Goal: Transaction & Acquisition: Purchase product/service

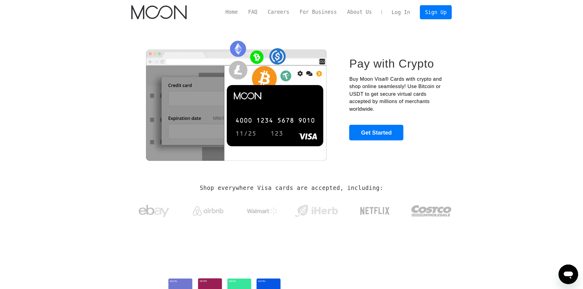
click at [411, 10] on link "Log In" at bounding box center [400, 12] width 29 height 13
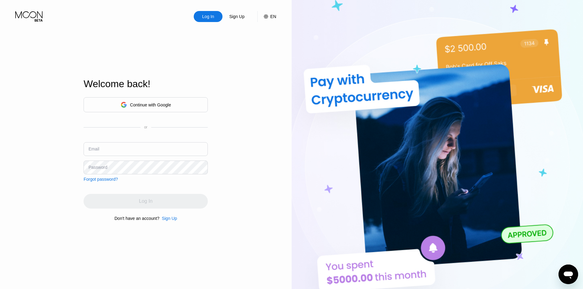
click at [181, 104] on div "Continue with Google" at bounding box center [145, 104] width 124 height 15
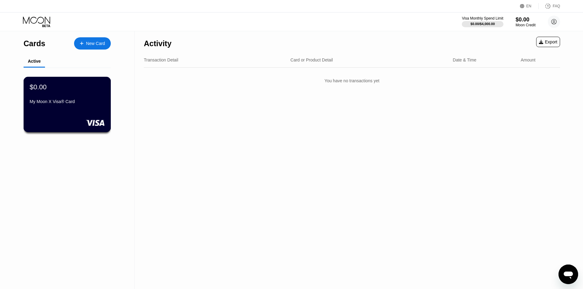
click at [50, 104] on div "My Moon X Visa® Card" at bounding box center [67, 101] width 75 height 5
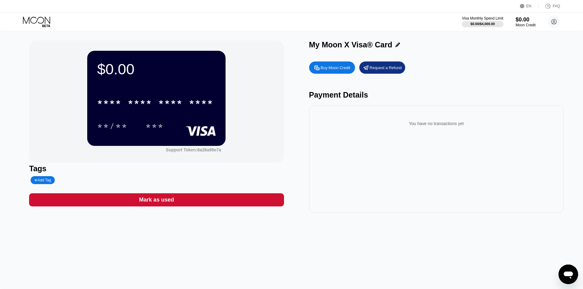
click at [396, 45] on icon at bounding box center [397, 45] width 5 height 5
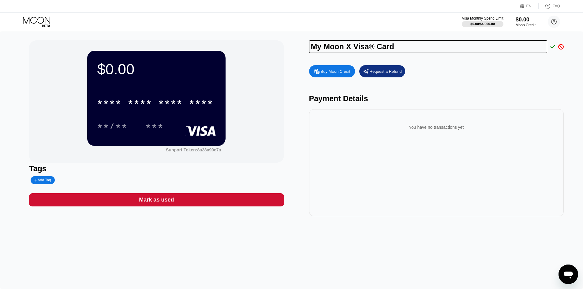
drag, startPoint x: 352, startPoint y: 47, endPoint x: 296, endPoint y: 50, distance: 56.6
click at [296, 50] on div "$0.00 * * * * * * * * * * * * **** **/** *** Support Token: 8a28a99e7a Tags Add…" at bounding box center [291, 128] width 524 height 176
type input "APM Visa® Card"
click at [355, 29] on div "Visa Monthly Spend Limit $0.00 / $4,000.00 $0.00 Moon Credit Aung Phone Myint a…" at bounding box center [291, 22] width 583 height 18
click at [550, 49] on icon at bounding box center [552, 47] width 5 height 6
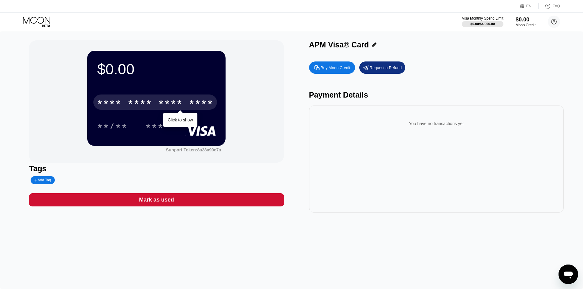
click at [163, 101] on div "* * * *" at bounding box center [170, 103] width 24 height 10
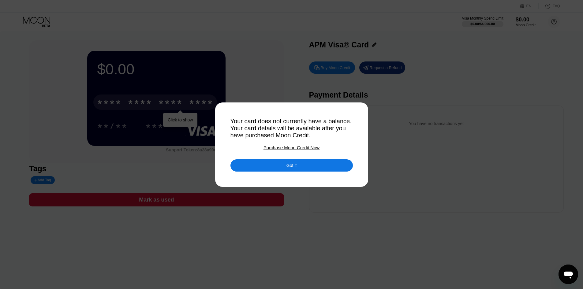
click at [264, 168] on div "Got it" at bounding box center [291, 165] width 122 height 12
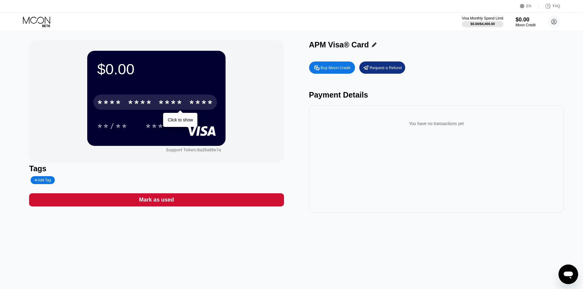
click at [330, 70] on div "Buy Moon Credit" at bounding box center [335, 67] width 30 height 5
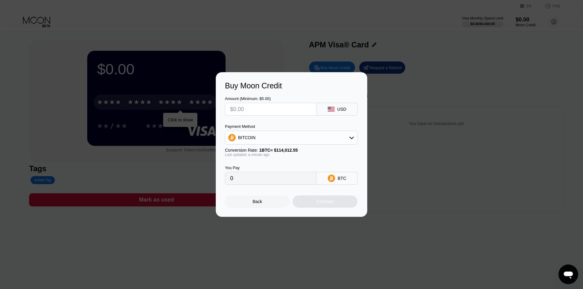
click at [320, 137] on div "BITCOIN" at bounding box center [291, 137] width 132 height 12
click at [252, 208] on div "Back" at bounding box center [257, 201] width 65 height 12
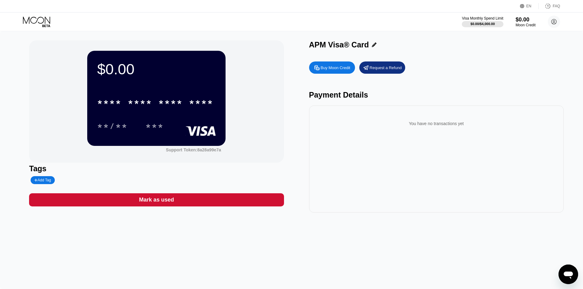
click at [320, 67] on icon at bounding box center [316, 68] width 6 height 6
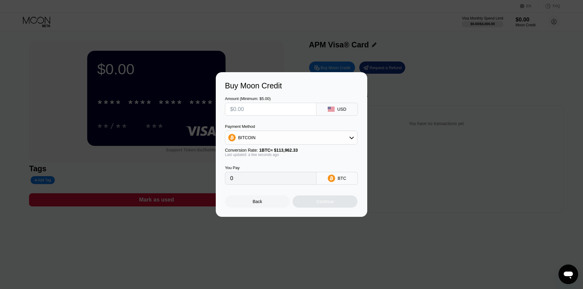
click at [282, 108] on input "text" at bounding box center [270, 109] width 81 height 12
type input "$5"
type input "0.00004388"
type input "$5"
click at [316, 96] on div "Amount (Minimum: $5.00)" at bounding box center [270, 98] width 91 height 5
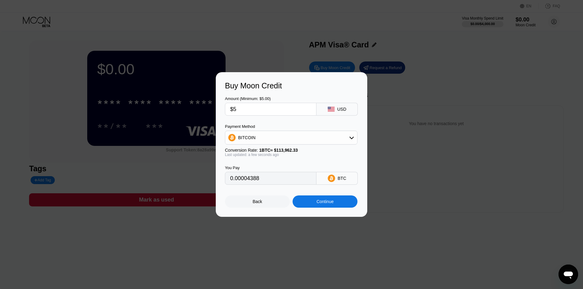
click at [340, 108] on div "USD" at bounding box center [341, 109] width 9 height 5
click at [340, 139] on div "BITCOIN" at bounding box center [291, 137] width 132 height 12
click at [274, 169] on div "USDT on TRON" at bounding box center [294, 167] width 115 height 5
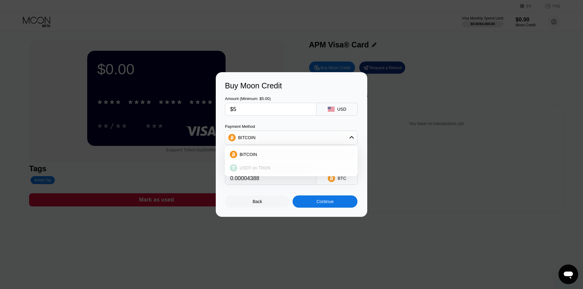
type input "5.05"
click at [327, 204] on div "Continue" at bounding box center [324, 201] width 17 height 5
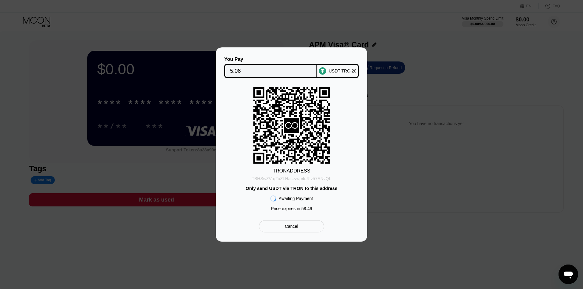
click at [327, 179] on div "TBHSwZVrq2uZLHa...ywp4qRiv57ANvQL" at bounding box center [291, 178] width 80 height 5
click at [244, 70] on input "5.06" at bounding box center [271, 71] width 82 height 12
click at [295, 229] on div "Cancel" at bounding box center [291, 227] width 13 height 6
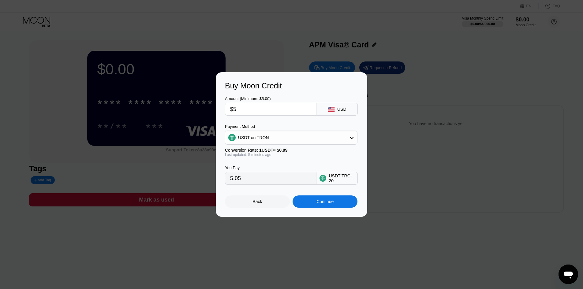
drag, startPoint x: 247, startPoint y: 109, endPoint x: 221, endPoint y: 107, distance: 26.1
click at [221, 107] on div "Buy Moon Credit Amount (Minimum: $5.00) $5 USD Payment Method USDT on TRON Conv…" at bounding box center [291, 144] width 151 height 145
type input "$9"
type input "9.09"
type input "$9"
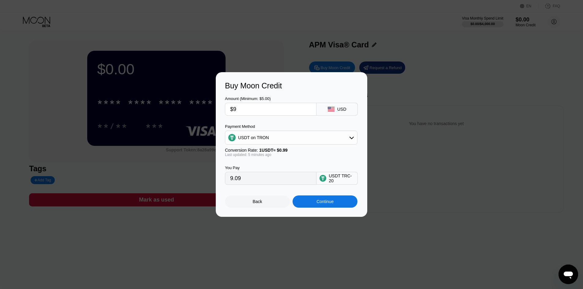
click at [296, 94] on div "Amount (Minimum: $5.00) $9 USD" at bounding box center [291, 102] width 133 height 25
drag, startPoint x: 243, startPoint y: 178, endPoint x: 222, endPoint y: 182, distance: 21.7
click at [222, 182] on div "Buy Moon Credit Amount (Minimum: $5.00) $9 USD Payment Method USDT on TRON Conv…" at bounding box center [291, 144] width 151 height 145
click at [267, 168] on div "You Pay" at bounding box center [270, 167] width 91 height 5
drag, startPoint x: 254, startPoint y: 181, endPoint x: 228, endPoint y: 179, distance: 25.1
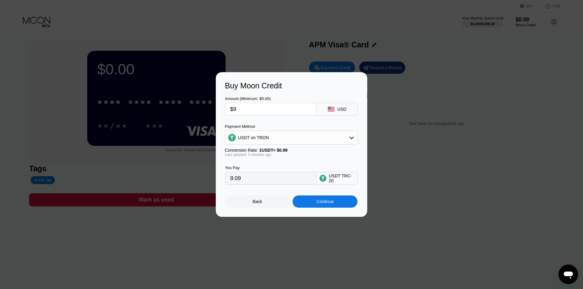
click at [220, 178] on div "Buy Moon Credit Amount (Minimum: $5.00) $9 USD Payment Method USDT on TRON Conv…" at bounding box center [291, 144] width 151 height 145
drag, startPoint x: 258, startPoint y: 109, endPoint x: 235, endPoint y: 112, distance: 22.8
click at [218, 106] on div "Buy Moon Credit Amount (Minimum: $5.00) $9 USD Payment Method USDT on TRON Conv…" at bounding box center [291, 144] width 151 height 145
type input "0.00"
click at [285, 127] on div "Payment Method" at bounding box center [291, 126] width 132 height 5
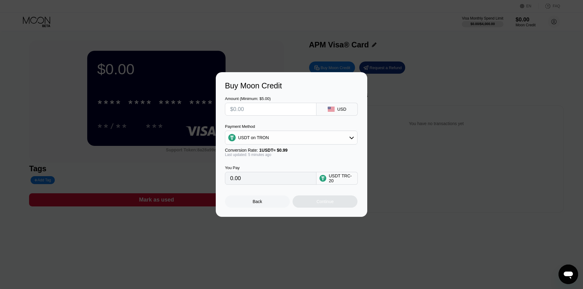
click at [246, 182] on input "0.00" at bounding box center [270, 178] width 81 height 12
drag, startPoint x: 246, startPoint y: 181, endPoint x: 231, endPoint y: 181, distance: 15.6
click at [231, 181] on input "0.00" at bounding box center [270, 178] width 81 height 12
drag, startPoint x: 252, startPoint y: 112, endPoint x: 223, endPoint y: 109, distance: 29.0
click at [224, 106] on div "Buy Moon Credit Amount (Minimum: $5.00) USD Payment Method USDT on TRON Convers…" at bounding box center [291, 144] width 151 height 145
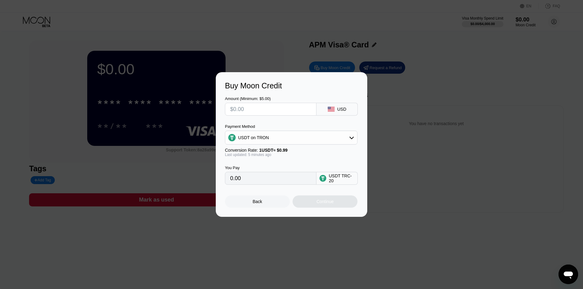
type input "$9"
type input "9.09"
type input "$9"
click at [285, 95] on div "Amount (Minimum: $5.00) $9 USD" at bounding box center [291, 102] width 133 height 25
click at [319, 204] on div "Continue" at bounding box center [324, 201] width 17 height 5
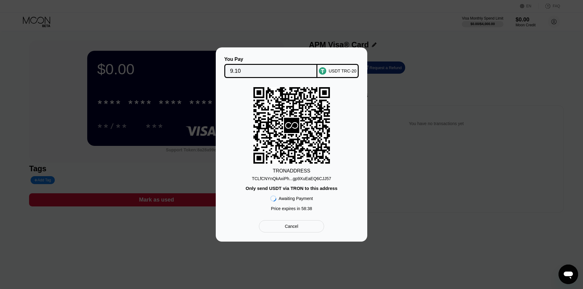
click at [304, 181] on div "TCLfCNYnQkAxiPh...gp9XuEaEQ6CJJ57" at bounding box center [291, 178] width 79 height 5
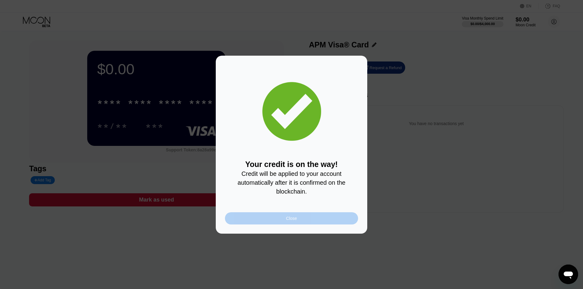
click at [291, 224] on div "Close" at bounding box center [291, 218] width 133 height 12
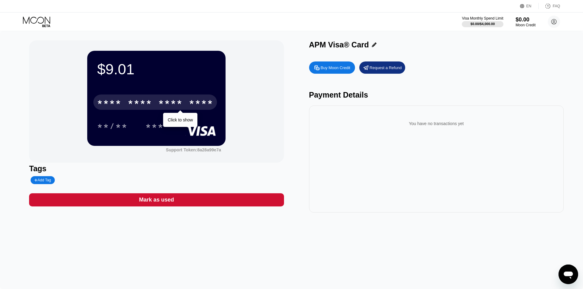
click at [120, 103] on div "* * * *" at bounding box center [109, 103] width 24 height 10
click at [139, 104] on div "* * * *" at bounding box center [140, 103] width 24 height 10
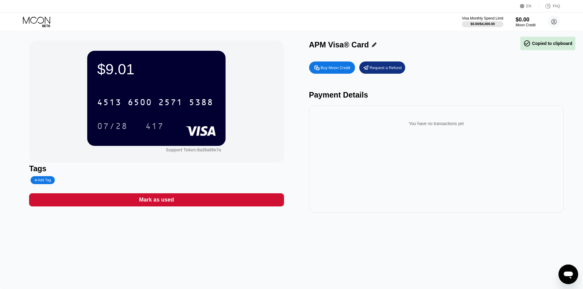
click at [256, 90] on div "$9.01 4513 6500 2571 5388 07/28 417 Support Token: 8a28a99e7a" at bounding box center [156, 101] width 254 height 122
click at [557, 21] on circle at bounding box center [553, 22] width 12 height 12
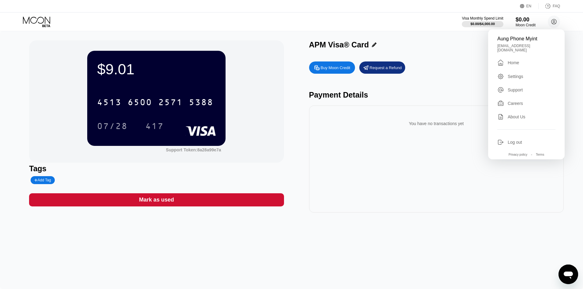
click at [518, 62] on div "Home" at bounding box center [512, 62] width 11 height 5
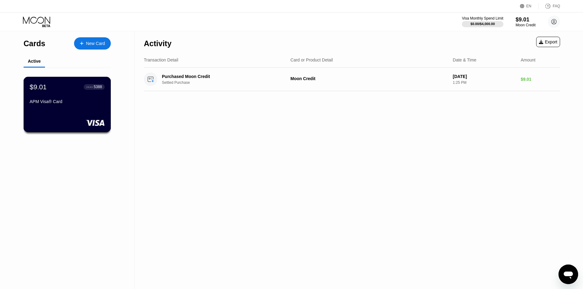
click at [85, 99] on div "$9.01 ● ● ● ● 5388 APM Visa® Card" at bounding box center [67, 95] width 75 height 24
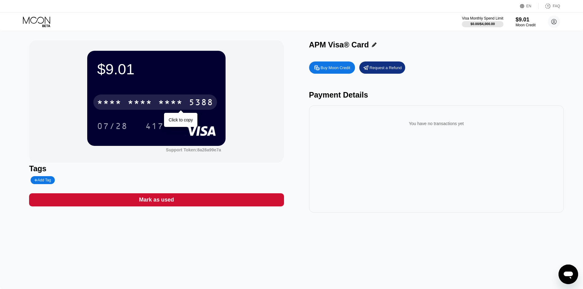
click at [157, 106] on div "* * * * * * * * * * * * 5388" at bounding box center [155, 101] width 124 height 15
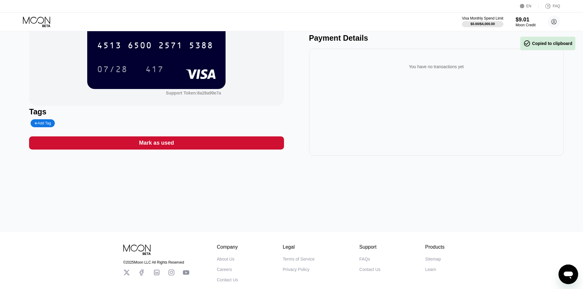
scroll to position [2, 0]
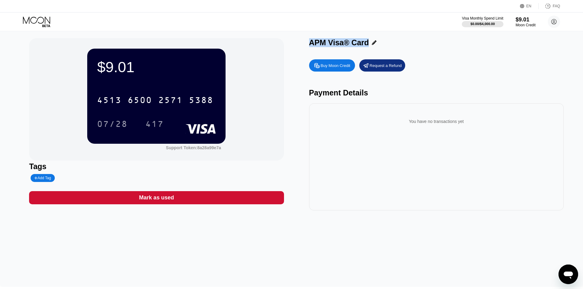
drag, startPoint x: 366, startPoint y: 43, endPoint x: 309, endPoint y: 45, distance: 57.2
click at [309, 45] on div "APM Visa® Card" at bounding box center [339, 42] width 60 height 9
copy div "APM Visa® Card"
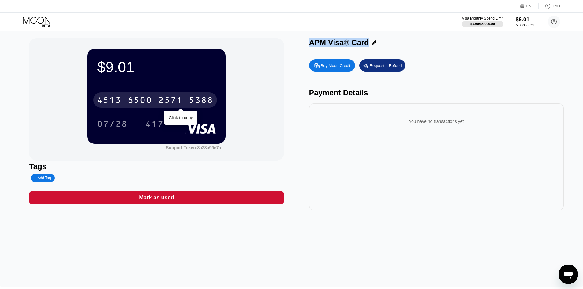
click at [190, 99] on div "5388" at bounding box center [201, 101] width 24 height 10
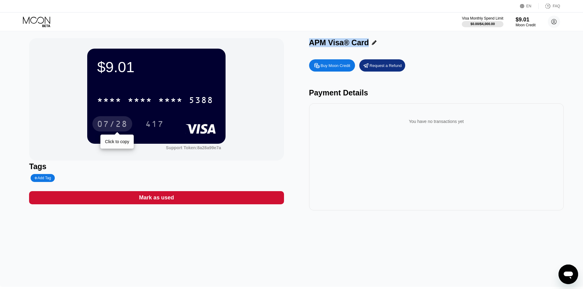
click at [111, 121] on div "07/28" at bounding box center [112, 125] width 31 height 10
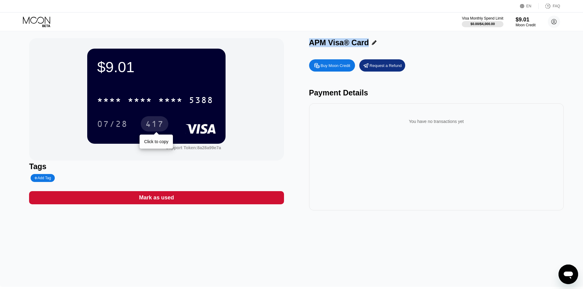
click at [157, 124] on div "417" at bounding box center [154, 125] width 18 height 10
click at [326, 54] on div "APM Visa® Card Buy Moon Credit Request a Refund Payment Details You have no tra…" at bounding box center [436, 124] width 254 height 172
click at [318, 68] on icon at bounding box center [316, 65] width 6 height 6
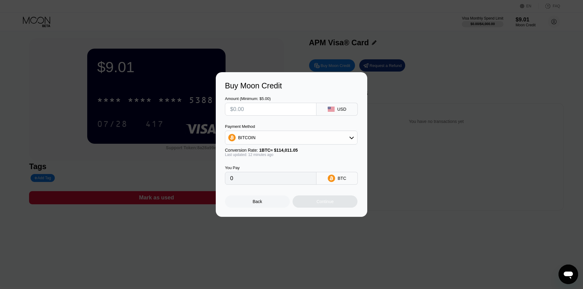
click at [398, 136] on div "Buy Moon Credit Amount (Minimum: $5.00) USD Payment Method BITCOIN Conversion R…" at bounding box center [291, 144] width 583 height 145
click at [247, 112] on input "text" at bounding box center [270, 109] width 81 height 12
type input "$1"
type input "0.00000879"
type input "$12"
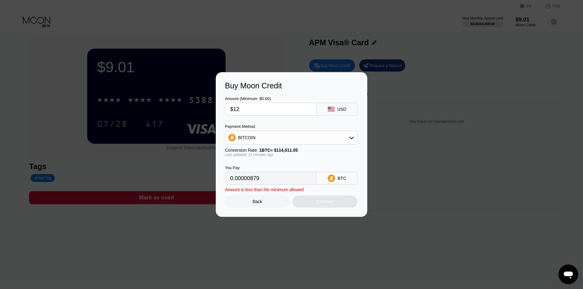
type input "0.00010539"
type input "$12"
click at [295, 146] on div "Payment Method BITCOIN Conversion Rate: 1 BTC ≈ $114,011.05 Last updated: 12 mi…" at bounding box center [291, 140] width 132 height 33
click at [346, 137] on div "BITCOIN" at bounding box center [291, 137] width 132 height 12
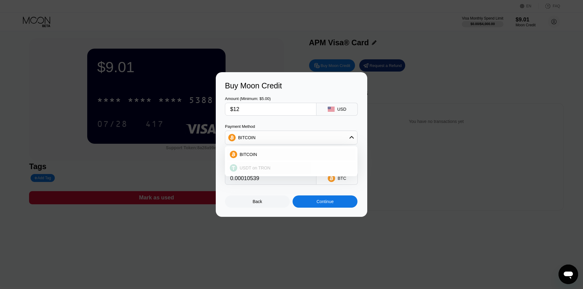
click at [267, 166] on span "USDT on TRON" at bounding box center [254, 167] width 31 height 5
type input "12.12"
drag, startPoint x: 297, startPoint y: 81, endPoint x: 292, endPoint y: 87, distance: 7.6
click at [292, 85] on div "Buy Moon Credit" at bounding box center [291, 85] width 133 height 9
click at [317, 202] on div "Continue" at bounding box center [324, 201] width 17 height 5
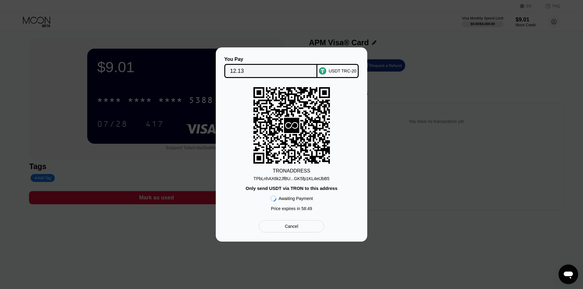
click at [292, 179] on div "TPbLnhAX6k2JfBU...GK5fp1KL4etJbB5" at bounding box center [291, 178] width 76 height 5
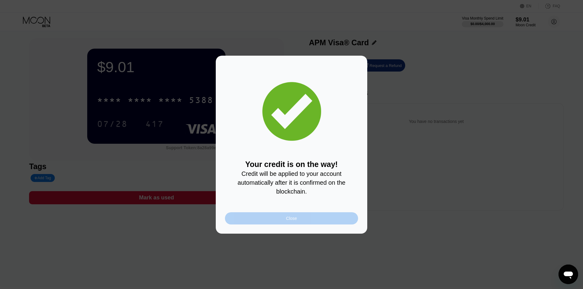
click at [287, 221] on div "Close" at bounding box center [291, 218] width 11 height 5
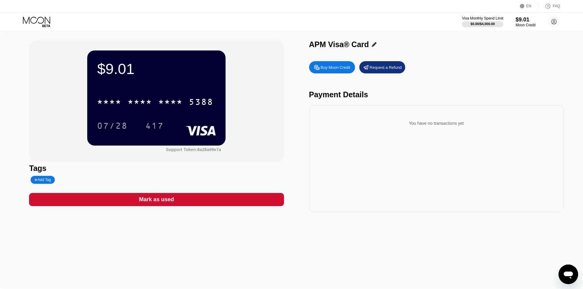
scroll to position [0, 0]
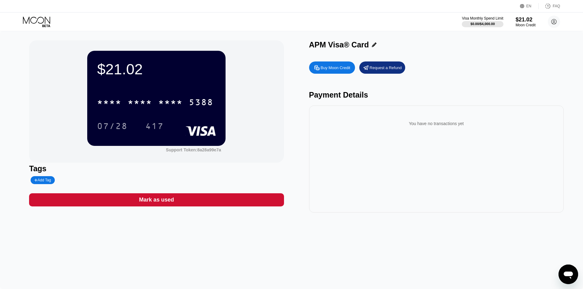
click at [335, 67] on div "Buy Moon Credit" at bounding box center [335, 67] width 30 height 5
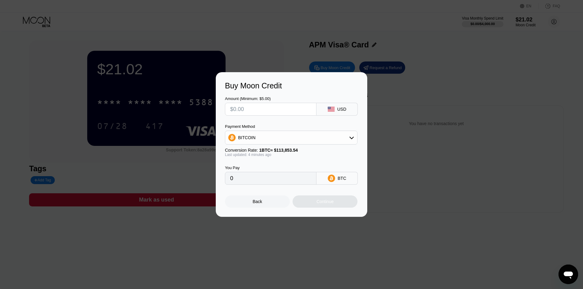
click at [249, 111] on input "text" at bounding box center [270, 109] width 81 height 12
type input "$5"
type input "0.00004394"
type input "$5"
click at [276, 137] on div "BITCOIN" at bounding box center [291, 137] width 132 height 12
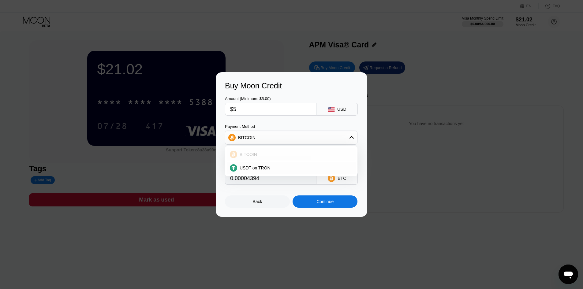
click at [263, 166] on span "USDT on TRON" at bounding box center [254, 167] width 31 height 5
type input "5.05"
click at [310, 201] on div "Continue" at bounding box center [324, 201] width 65 height 12
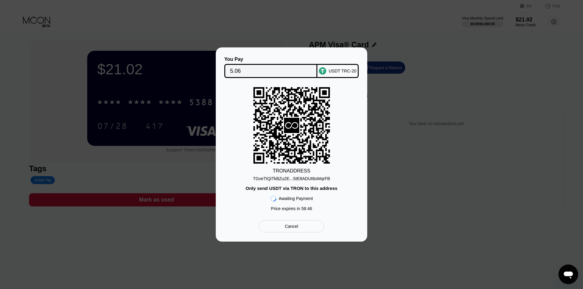
click at [286, 178] on div "TGveTtQiTkBZu2E...StE8ADUt6oMqrFB" at bounding box center [291, 178] width 77 height 5
click at [284, 231] on div "Cancel" at bounding box center [291, 226] width 65 height 12
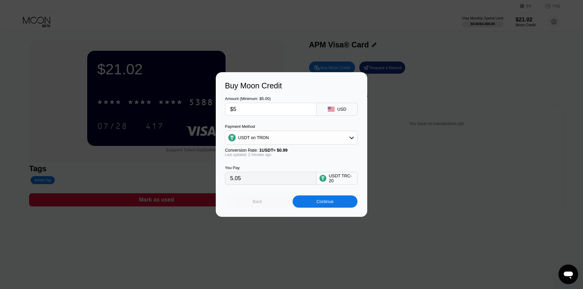
click at [260, 202] on div "Back" at bounding box center [257, 201] width 9 height 5
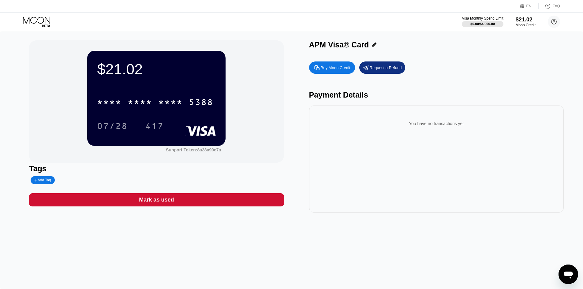
click at [342, 64] on div "Buy Moon Credit" at bounding box center [332, 67] width 46 height 12
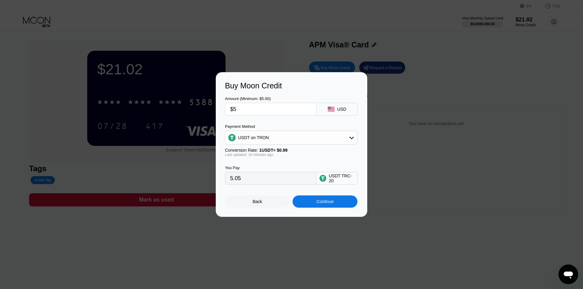
drag, startPoint x: 262, startPoint y: 107, endPoint x: 216, endPoint y: 108, distance: 45.6
click at [216, 108] on div "Buy Moon Credit Amount (Minimum: $5.00) $5 USD Payment Method USDT on TRON Conv…" at bounding box center [291, 144] width 151 height 145
type input "$1"
type input "1.01"
type input "$10"
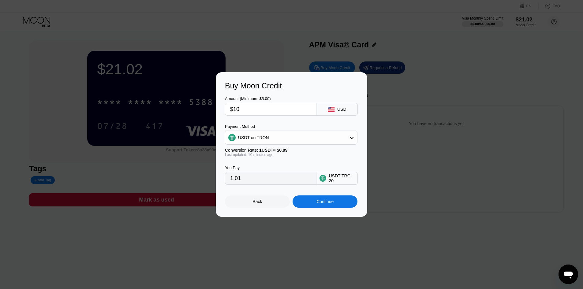
type input "10.10"
type input "$10"
click at [310, 202] on div "Continue" at bounding box center [324, 201] width 65 height 12
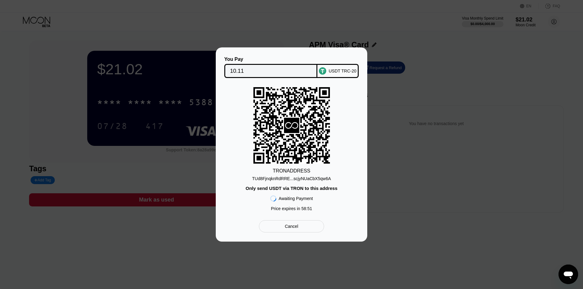
click at [299, 178] on div "TUd8FjnqknRdRRE...scjyNUaCbX5qw6A" at bounding box center [291, 178] width 79 height 5
click at [276, 179] on div "TUd8FjnqknRdRRE...scjyNUaCbX5qw6A" at bounding box center [291, 178] width 79 height 5
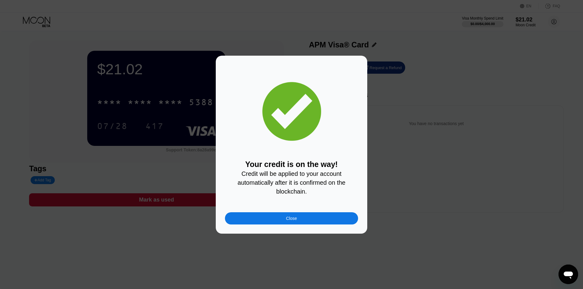
click at [310, 220] on div "Close" at bounding box center [291, 218] width 133 height 12
